Goal: Navigation & Orientation: Find specific page/section

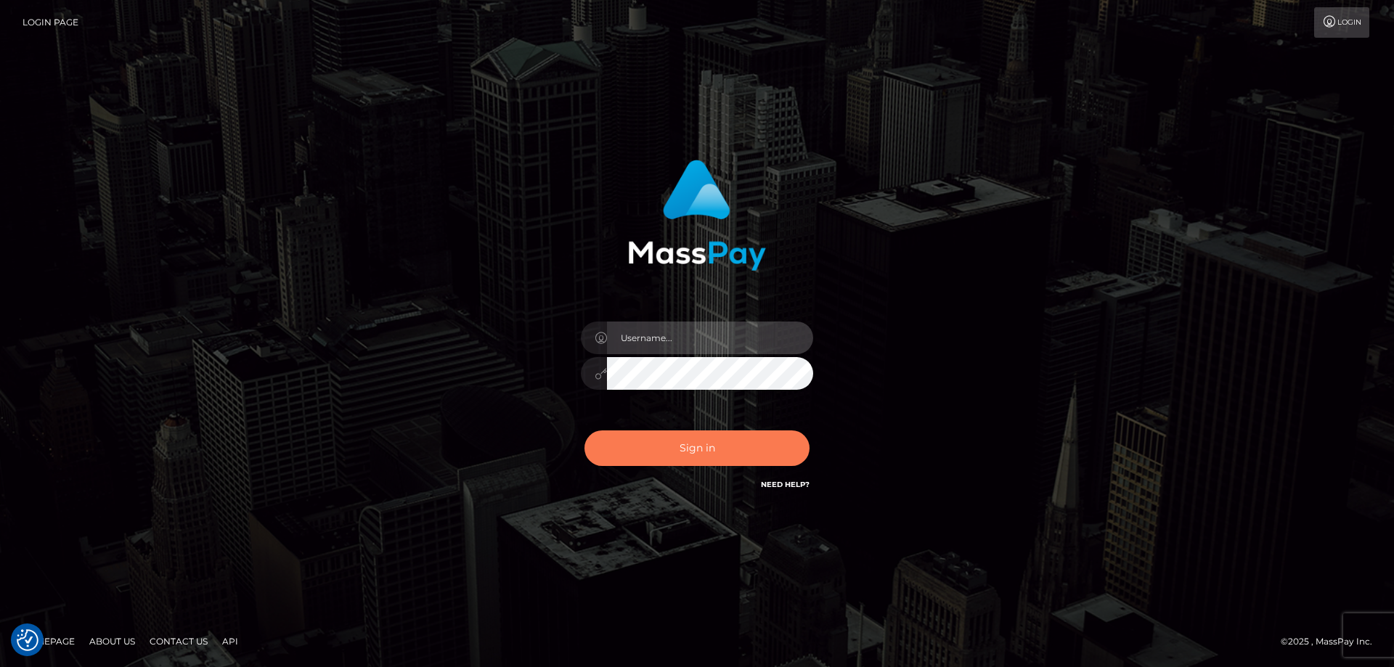
type input "tinekeb"
click at [694, 451] on button "Sign in" at bounding box center [697, 449] width 225 height 36
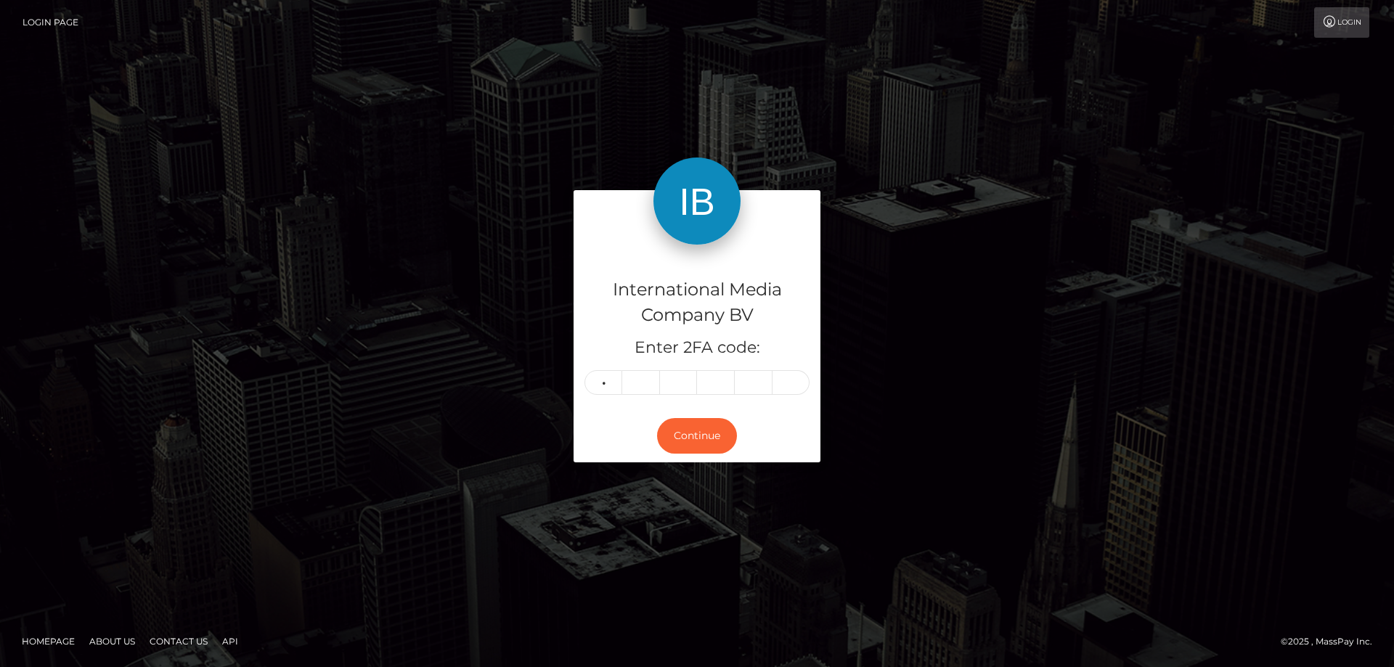
type input "4"
type input "1"
type input "2"
type input "7"
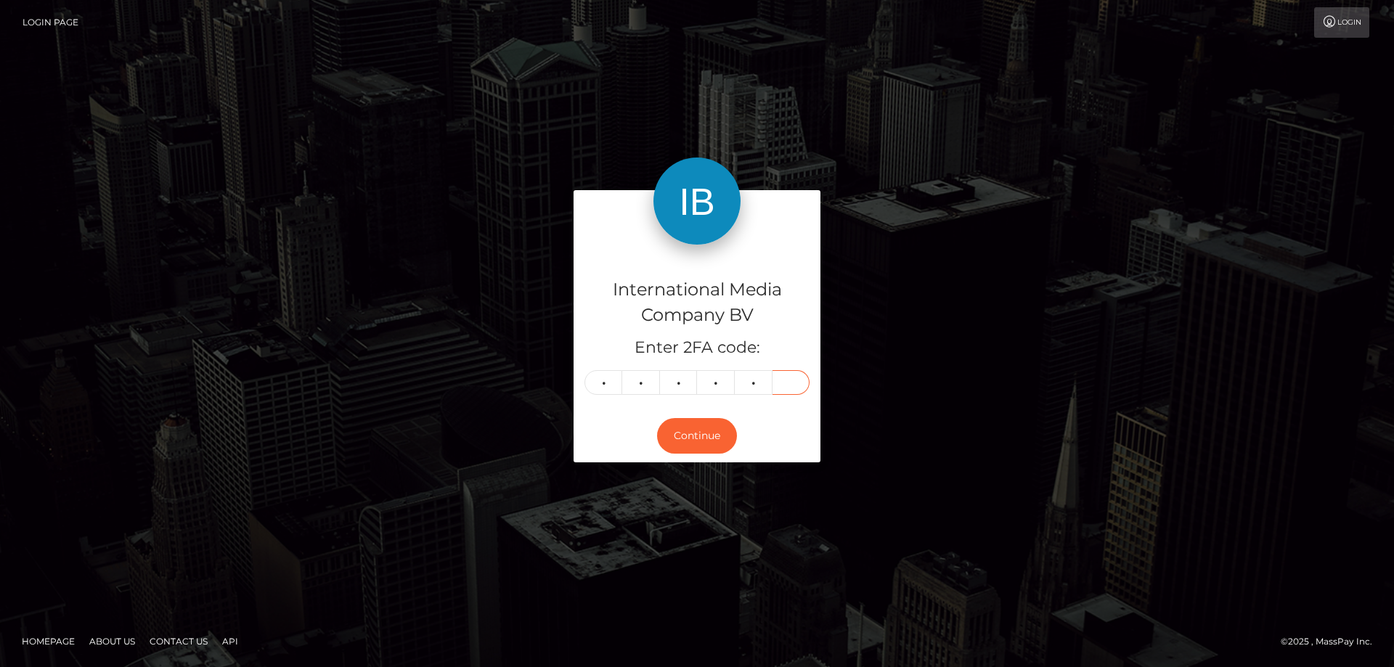
type input "6"
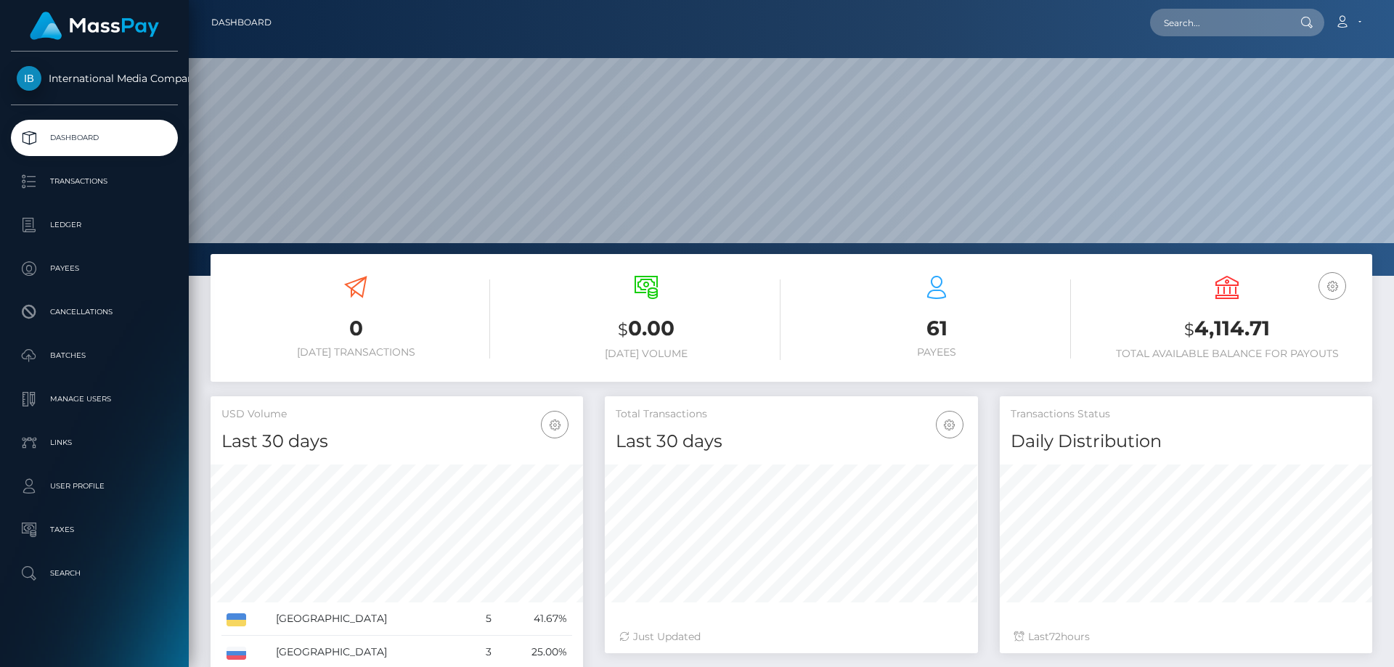
scroll to position [258, 373]
click at [1357, 17] on link "Account" at bounding box center [1348, 22] width 43 height 31
click at [1280, 95] on link "Logout" at bounding box center [1314, 93] width 116 height 27
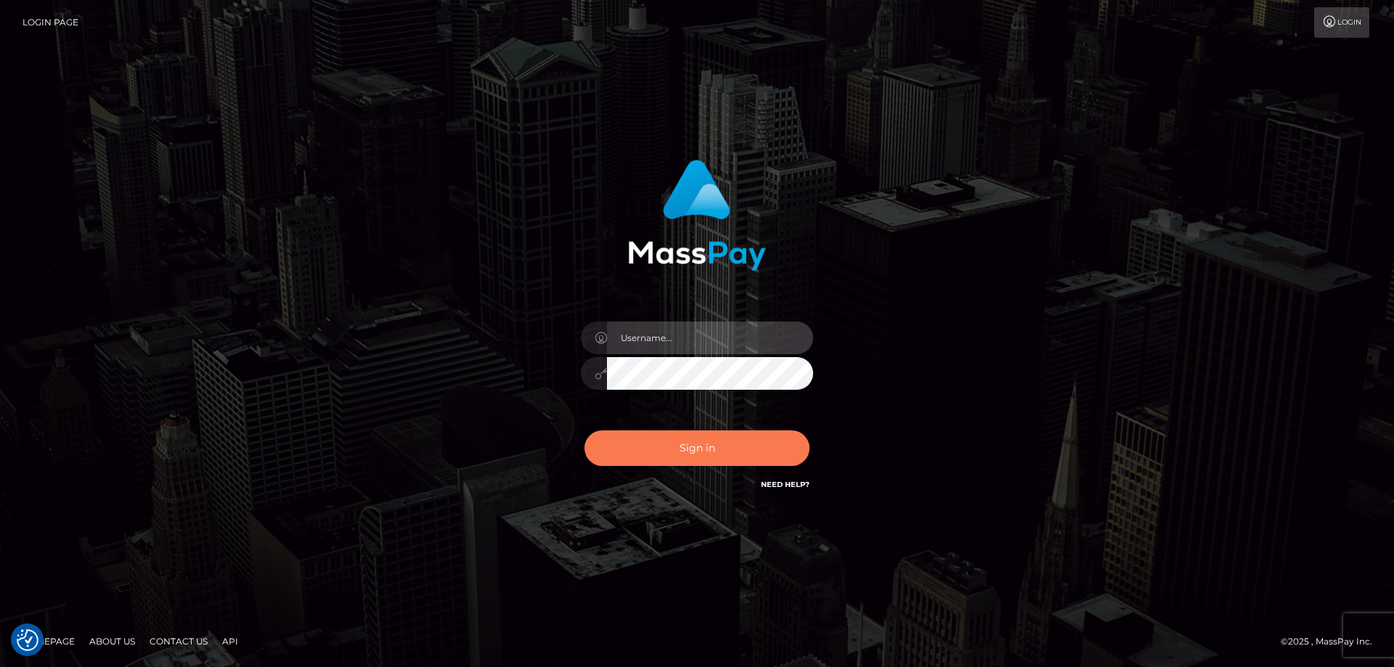
type input "tinekeb"
click at [695, 442] on button "Sign in" at bounding box center [697, 449] width 225 height 36
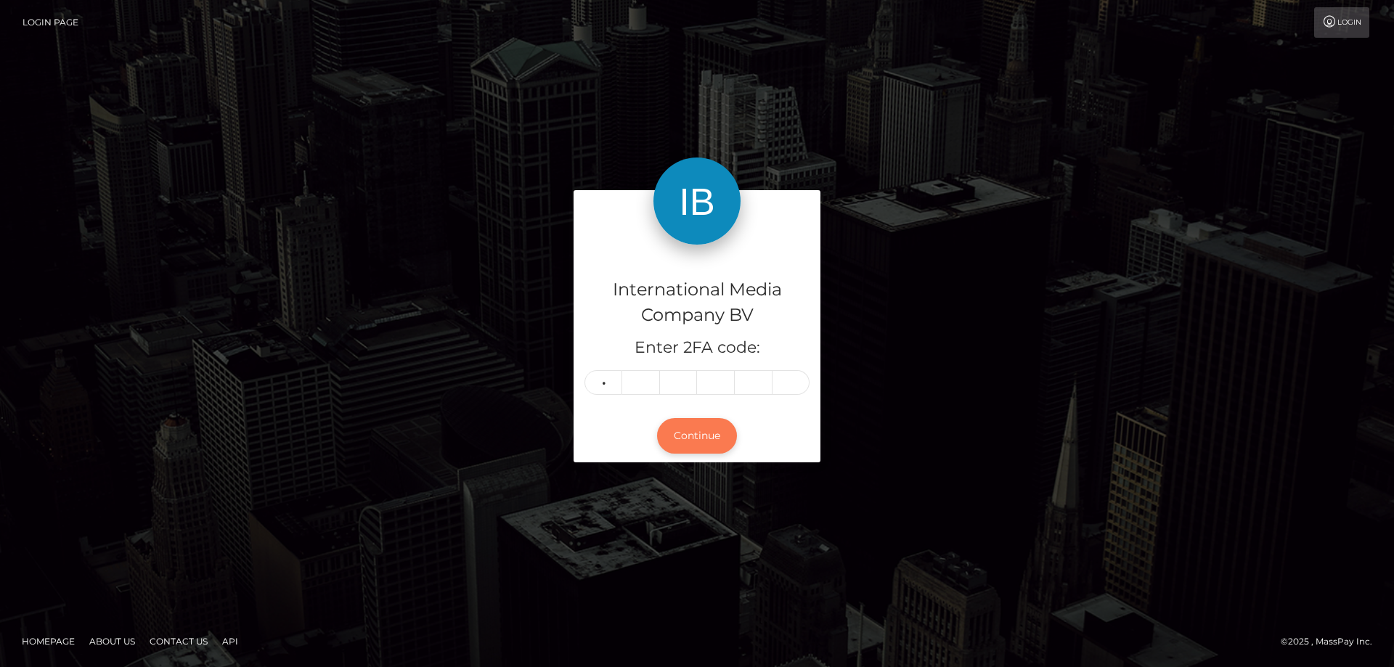
type input "9"
type input "7"
type input "9"
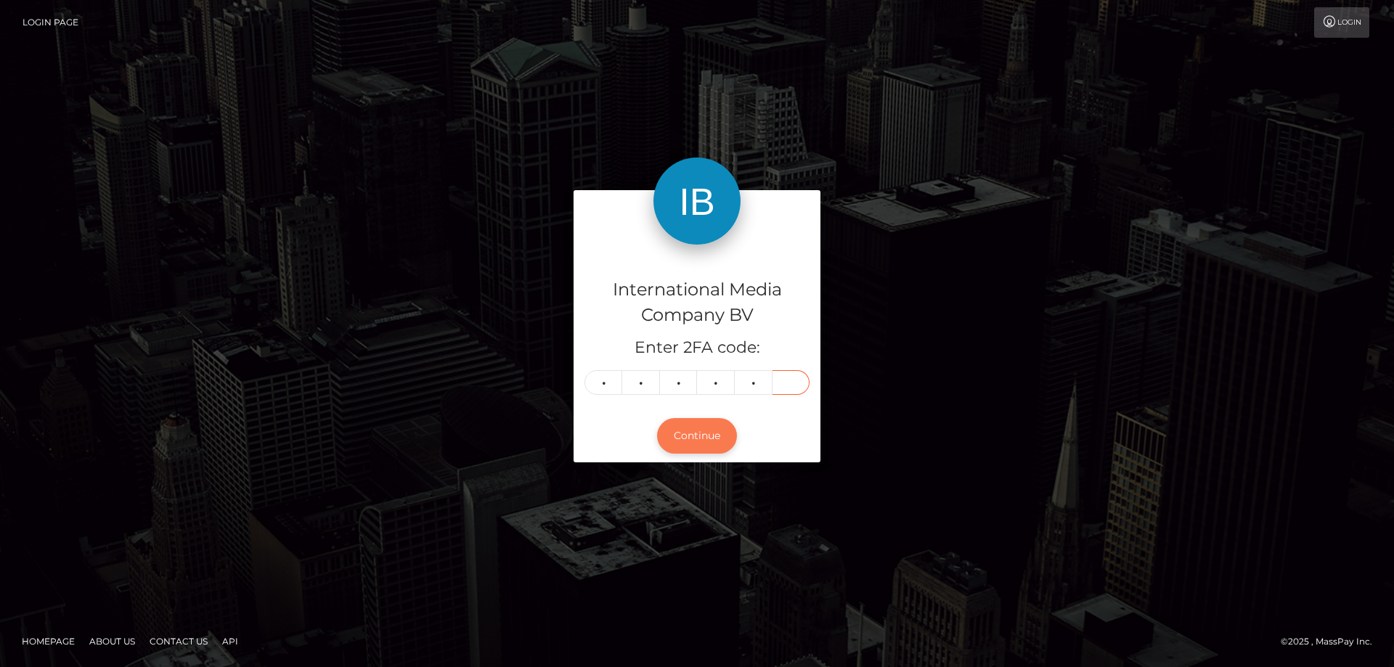
type input "1"
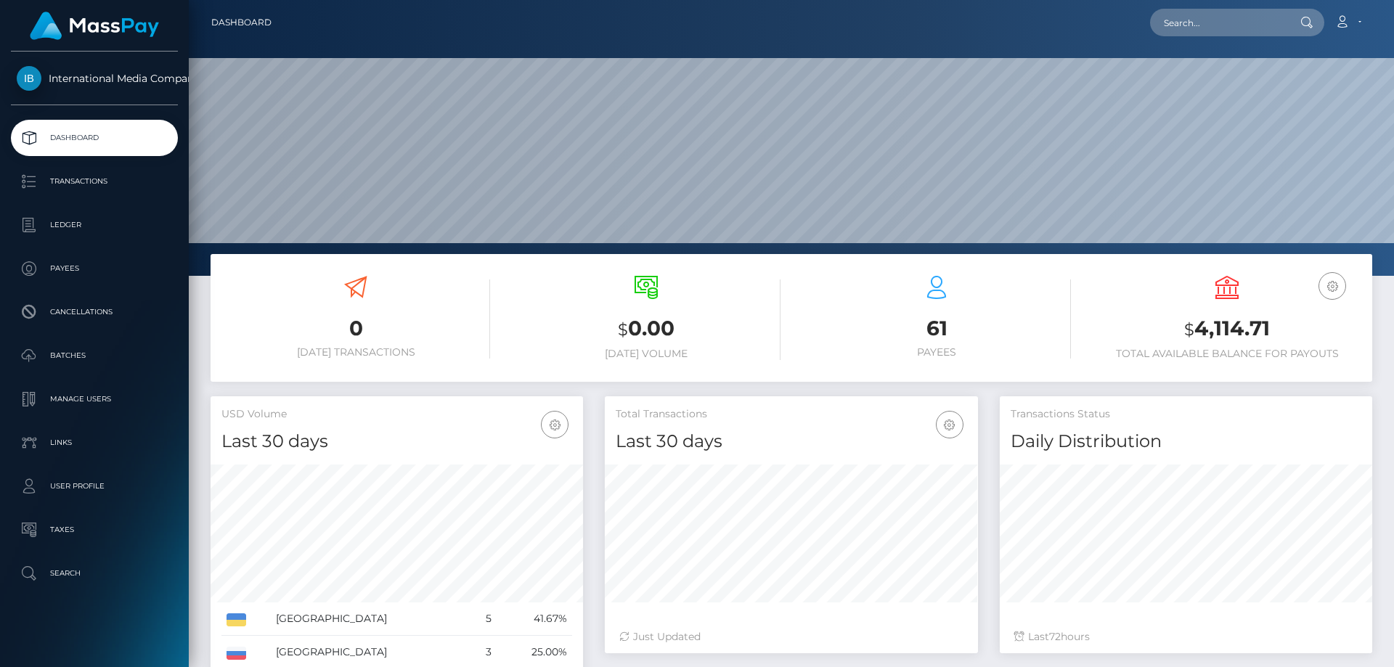
scroll to position [258, 373]
click at [65, 225] on p "Ledger" at bounding box center [94, 225] width 155 height 22
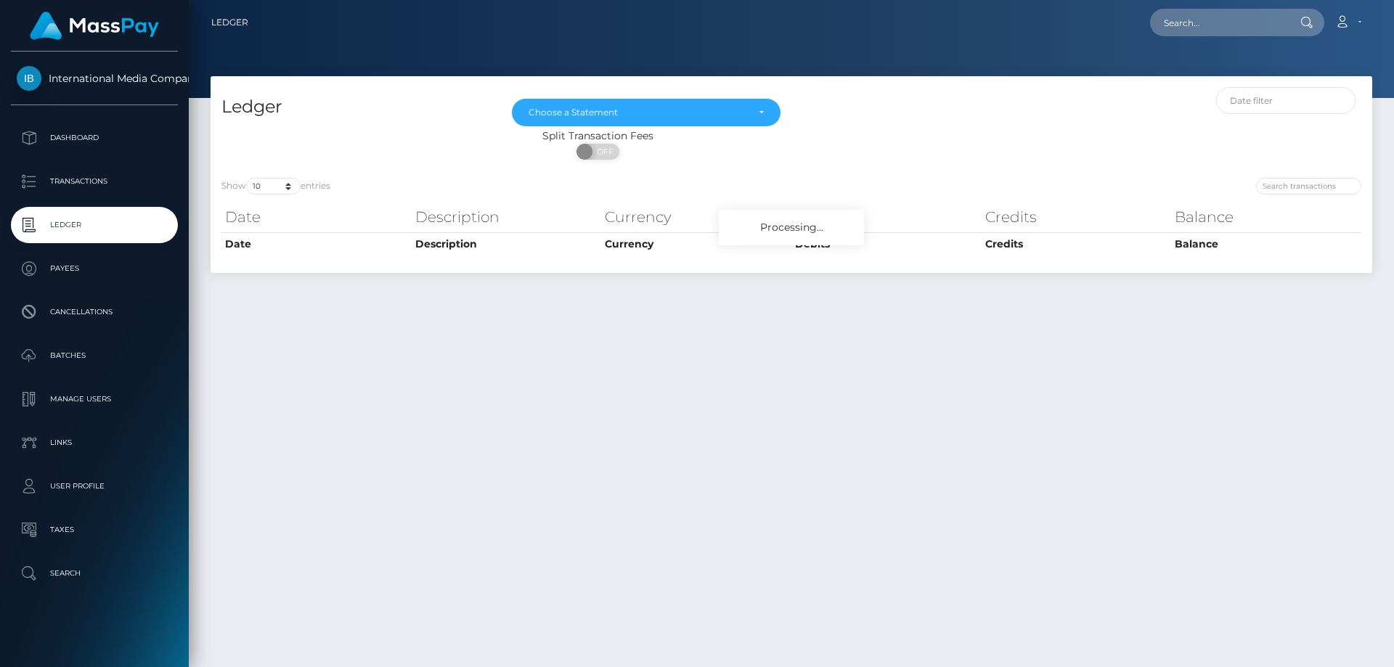
click at [73, 351] on p "Batches" at bounding box center [94, 356] width 155 height 22
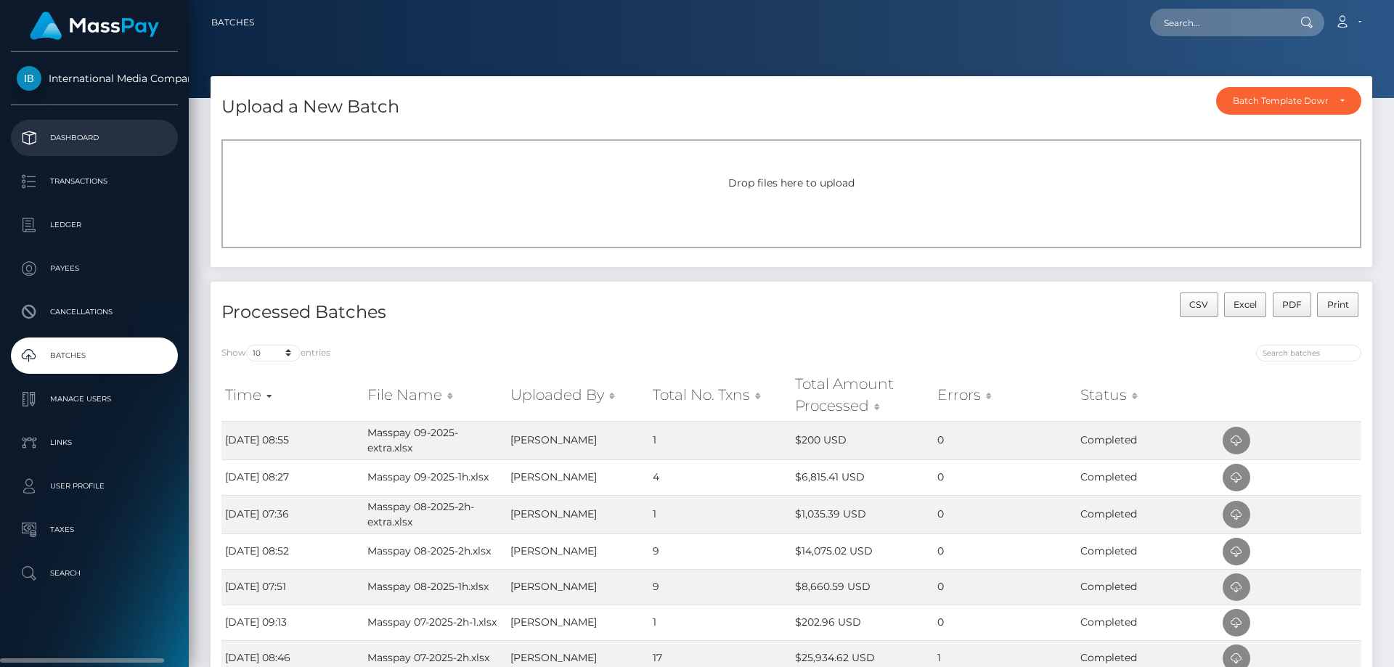
click at [80, 129] on p "Dashboard" at bounding box center [94, 138] width 155 height 22
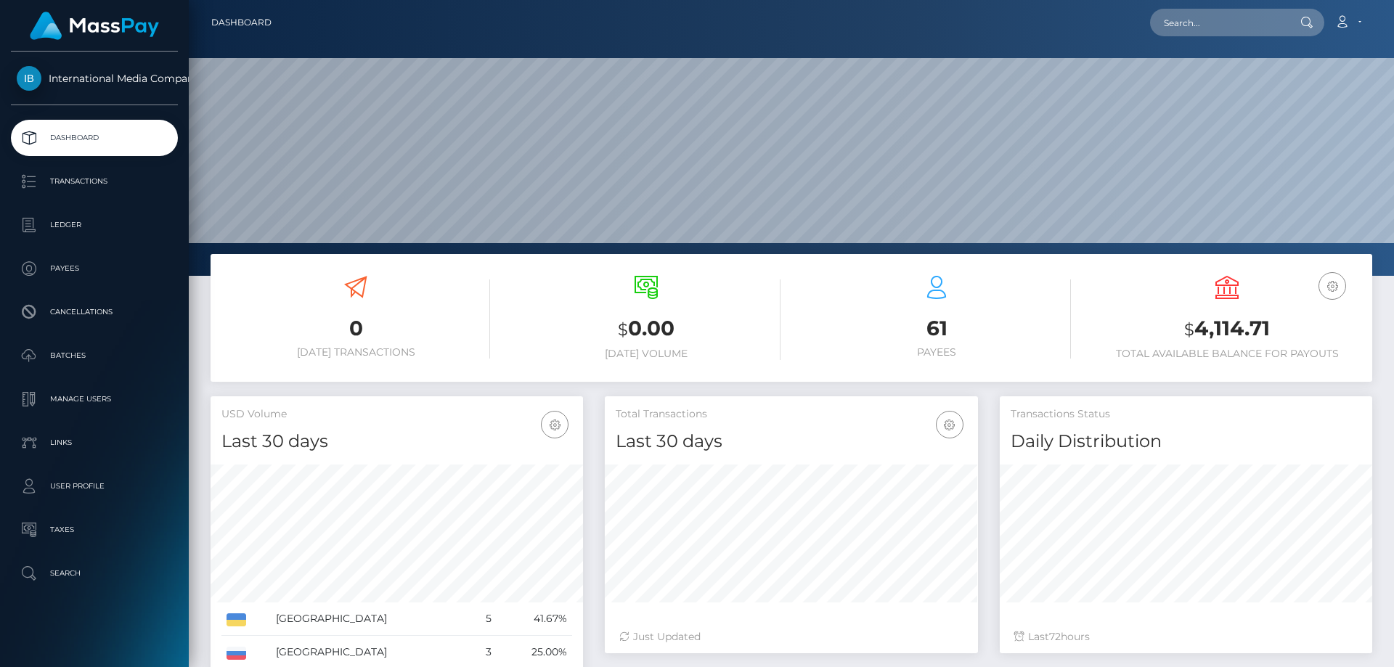
scroll to position [258, 373]
click at [69, 353] on p "Batches" at bounding box center [94, 356] width 155 height 22
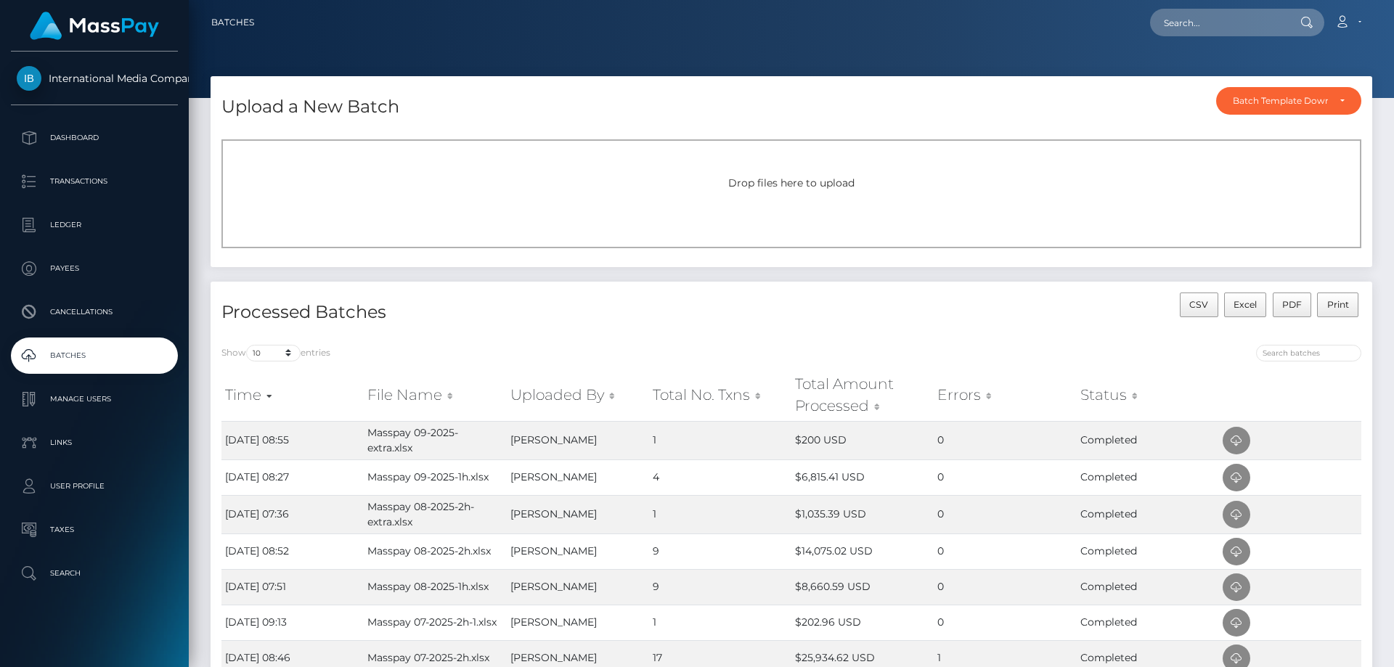
click at [280, 176] on div "Drop files here to upload" at bounding box center [791, 183] width 1108 height 15
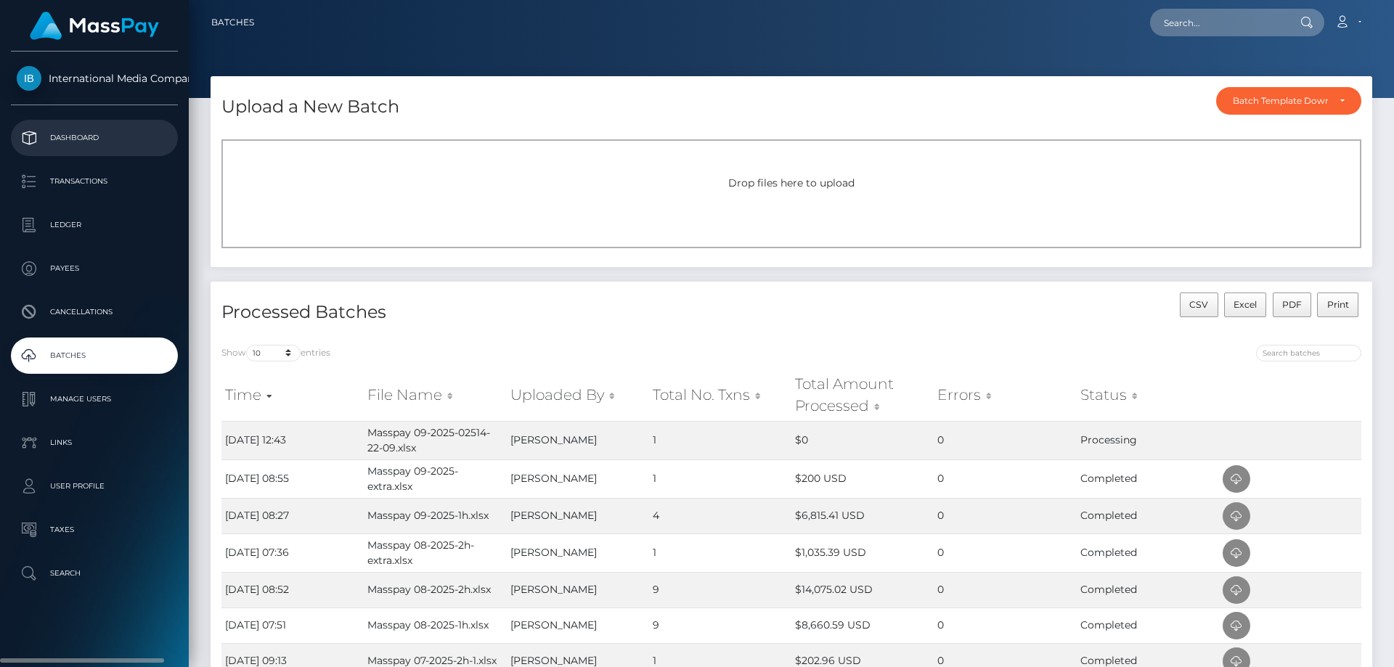
click at [81, 131] on p "Dashboard" at bounding box center [94, 138] width 155 height 22
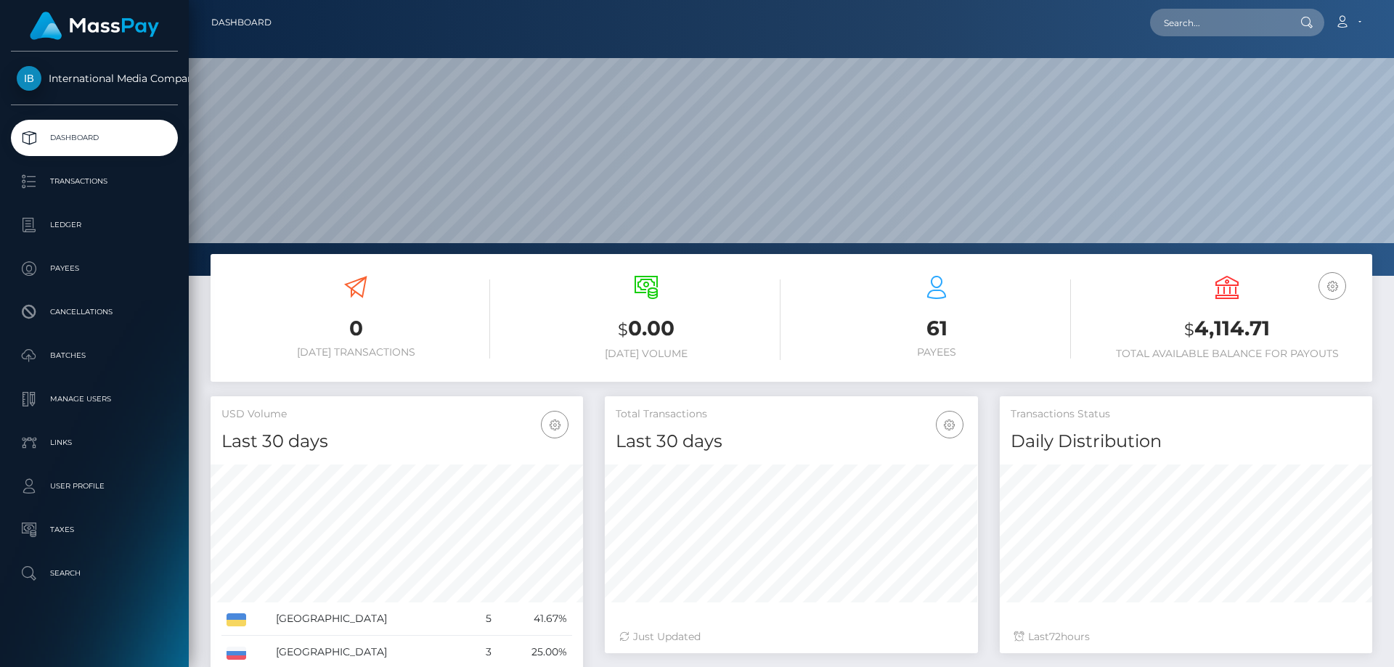
scroll to position [258, 373]
click at [67, 348] on p "Batches" at bounding box center [94, 356] width 155 height 22
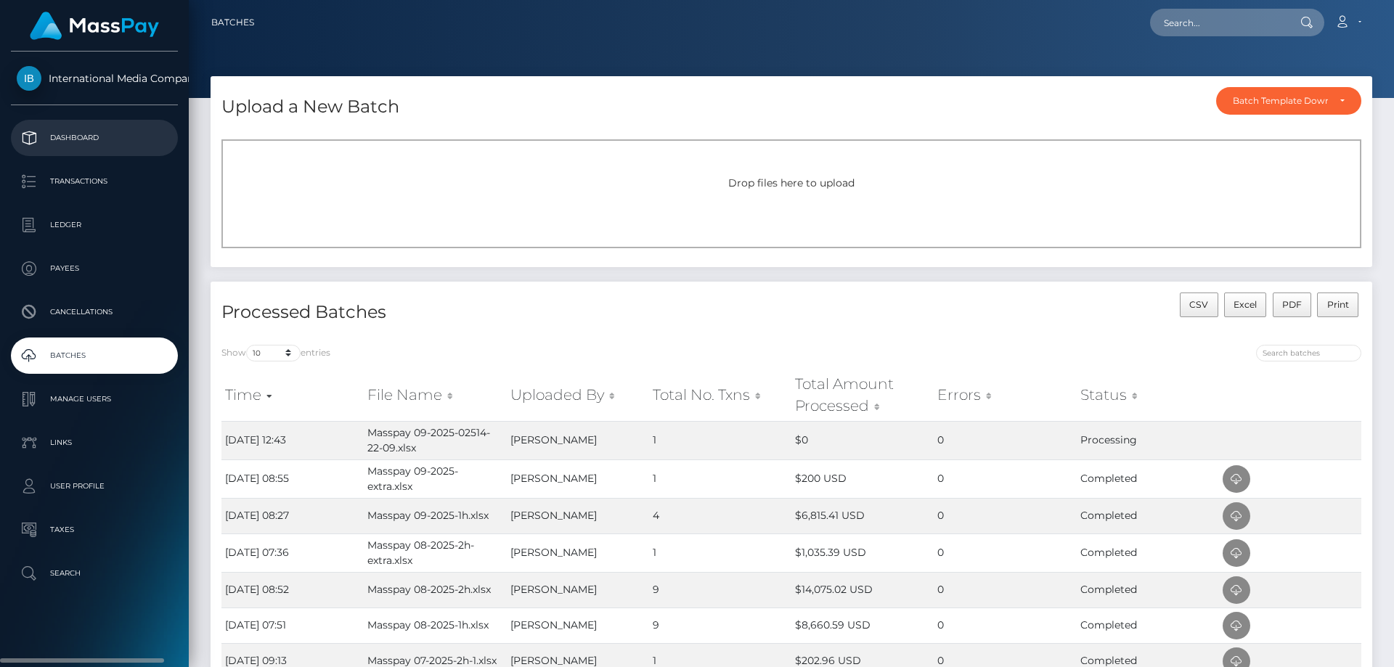
click at [73, 140] on p "Dashboard" at bounding box center [94, 138] width 155 height 22
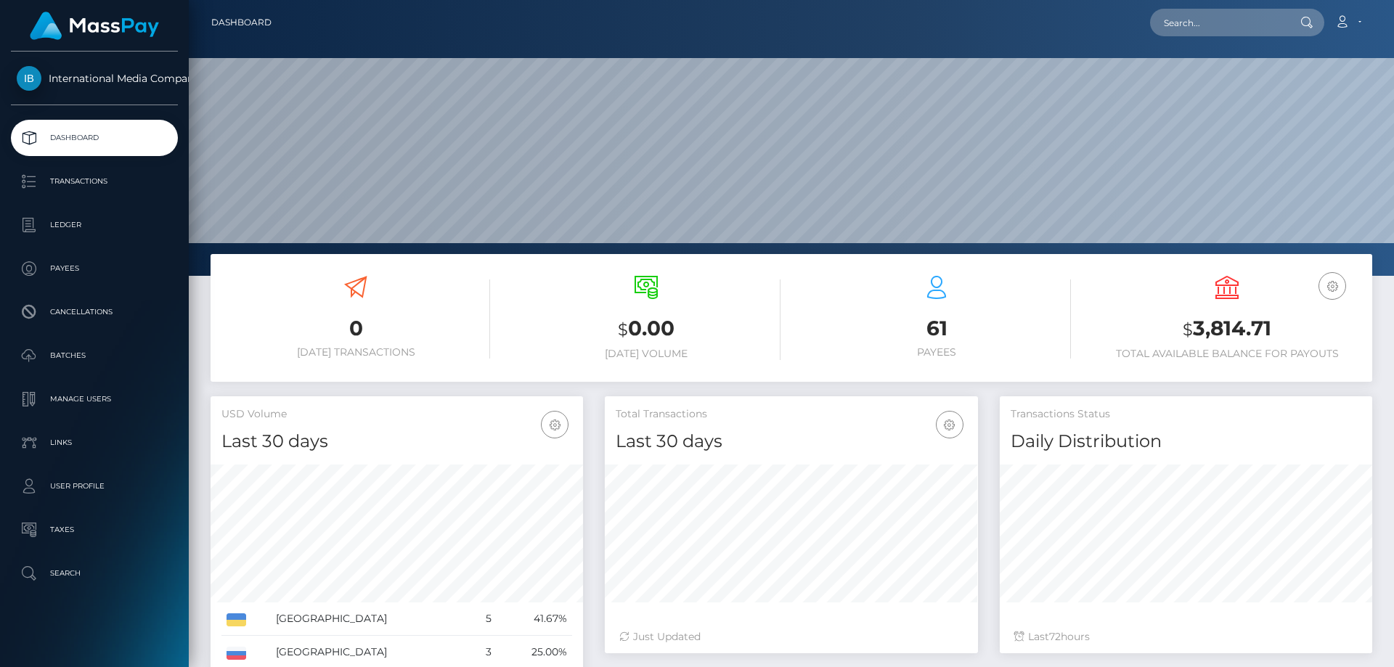
scroll to position [258, 373]
click at [62, 352] on p "Batches" at bounding box center [94, 356] width 155 height 22
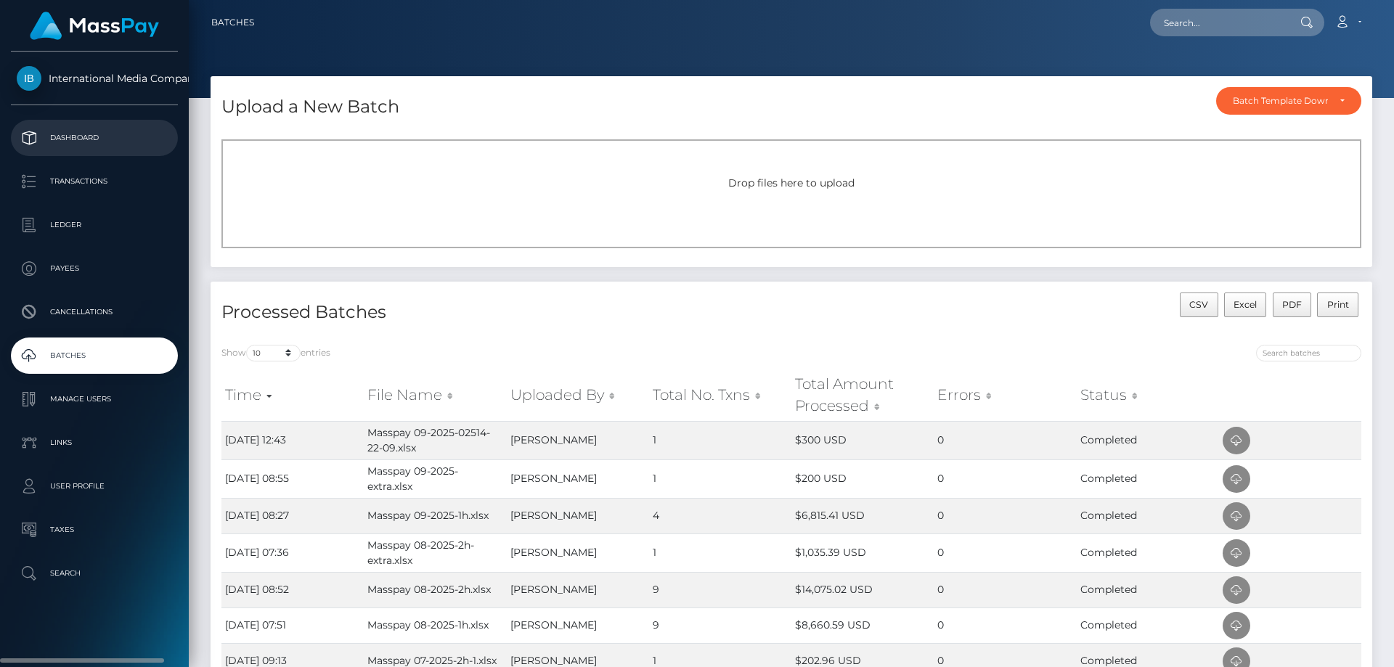
click at [75, 135] on p "Dashboard" at bounding box center [94, 138] width 155 height 22
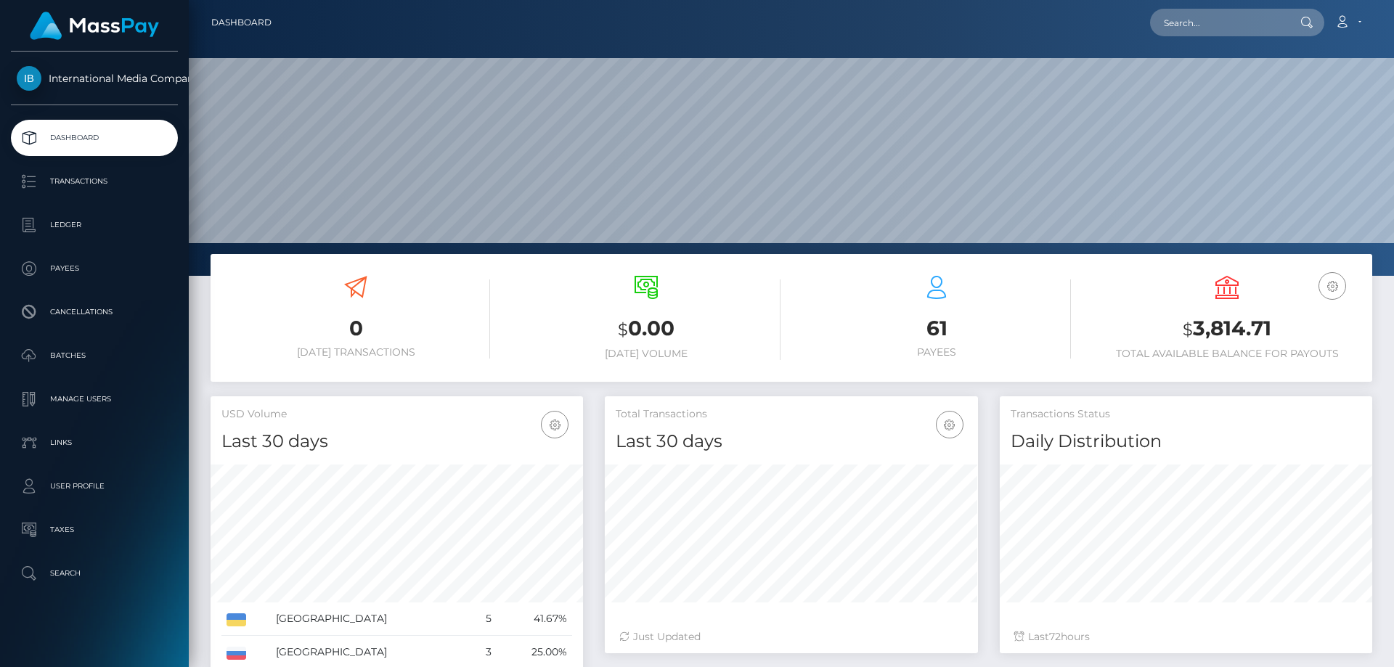
scroll to position [258, 373]
click at [1345, 24] on icon at bounding box center [1342, 22] width 15 height 12
click at [1288, 97] on link "Logout" at bounding box center [1314, 93] width 116 height 27
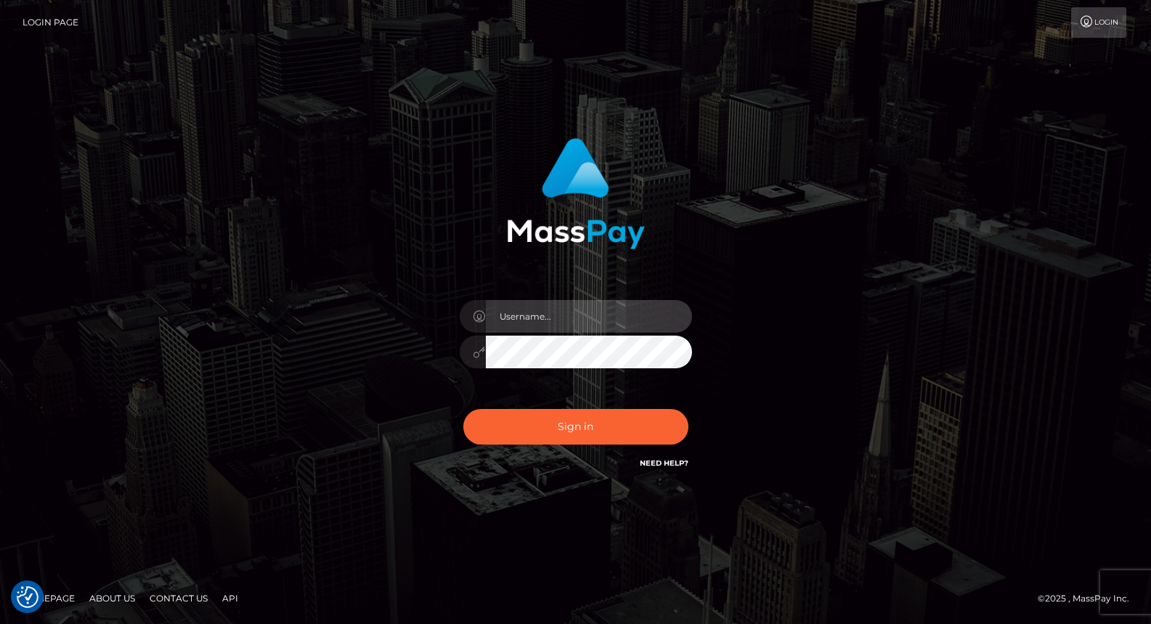
type input "tinekeb"
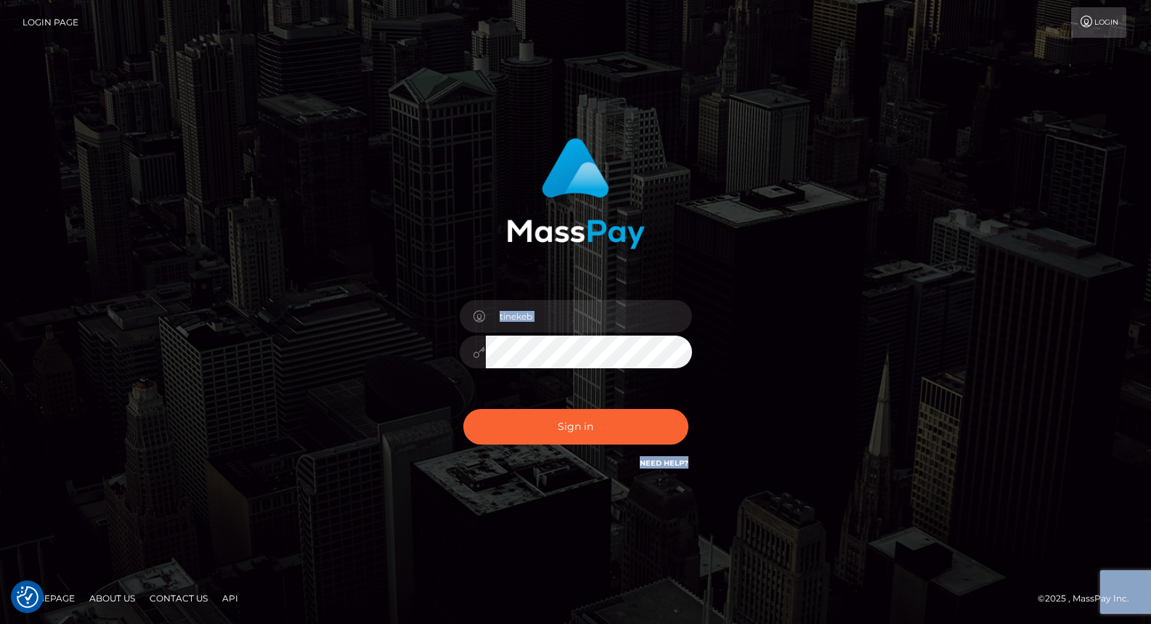
drag, startPoint x: 882, startPoint y: 184, endPoint x: 581, endPoint y: 137, distance: 304.3
click at [580, 144] on div "tinekeb Sign in" at bounding box center [576, 312] width 828 height 370
